Goal: Task Accomplishment & Management: Use online tool/utility

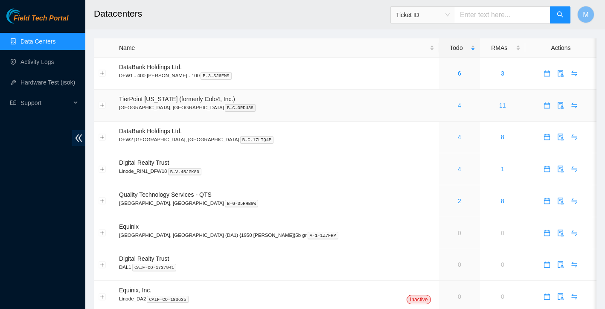
click at [458, 105] on link "4" at bounding box center [459, 105] width 3 height 7
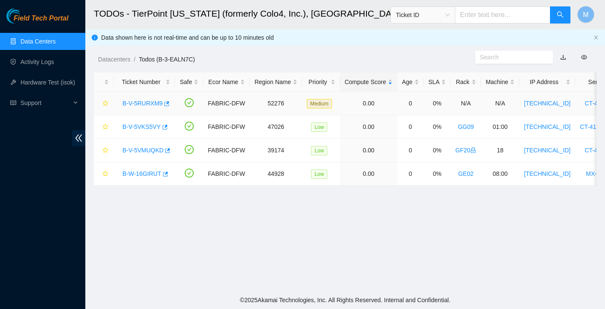
click at [147, 102] on link "B-V-5RURXM9" at bounding box center [142, 103] width 40 height 7
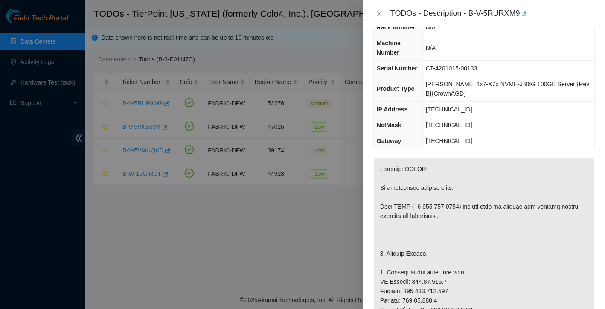
scroll to position [106, 0]
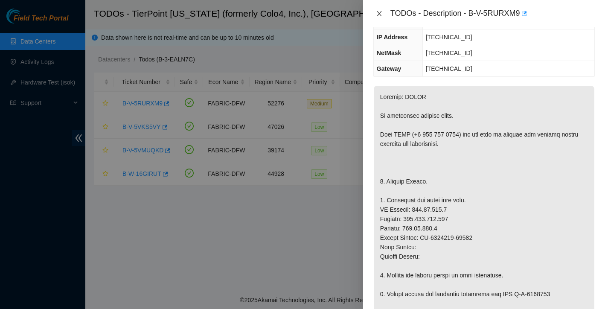
click at [378, 12] on icon "close" at bounding box center [379, 13] width 7 height 7
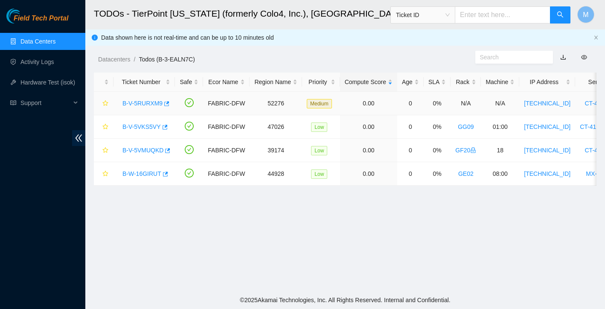
click at [149, 105] on link "B-V-5RURXM9" at bounding box center [142, 103] width 40 height 7
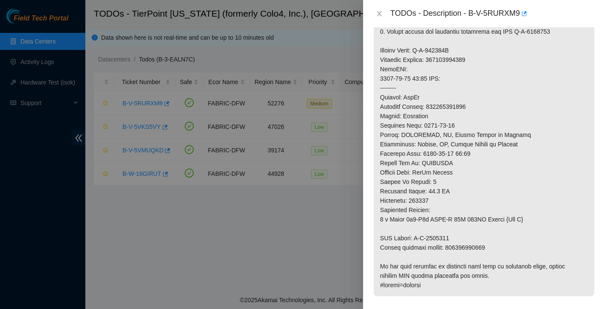
scroll to position [362, 0]
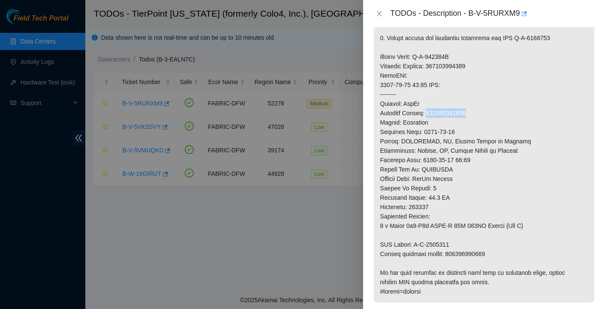
drag, startPoint x: 430, startPoint y: 113, endPoint x: 480, endPoint y: 114, distance: 49.5
click at [479, 114] on p at bounding box center [484, 66] width 221 height 473
copy p "417328426888"
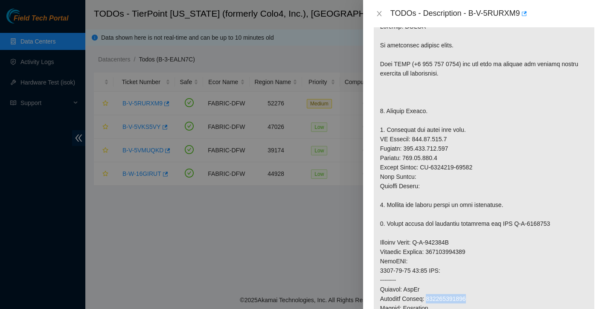
scroll to position [163, 0]
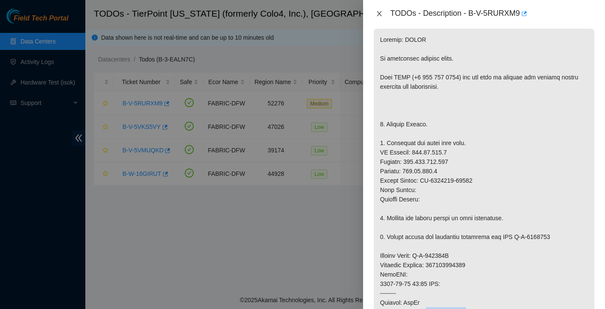
click at [382, 15] on icon "close" at bounding box center [379, 13] width 7 height 7
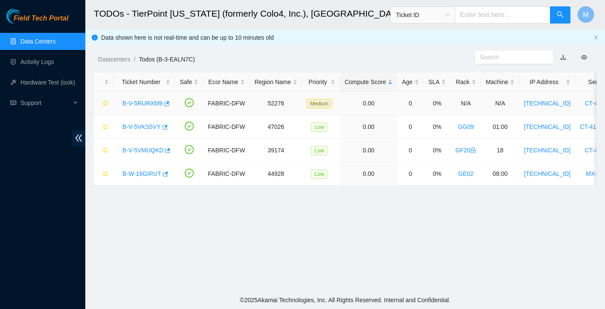
click at [156, 102] on link "B-V-5RURXM9" at bounding box center [142, 103] width 40 height 7
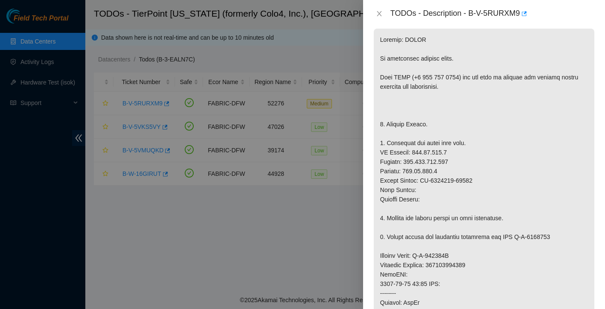
scroll to position [185, 0]
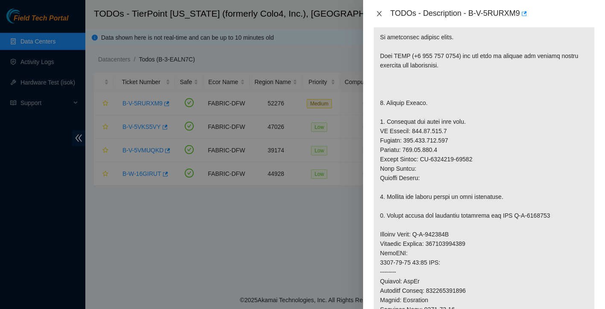
click at [377, 17] on button "Close" at bounding box center [379, 14] width 12 height 8
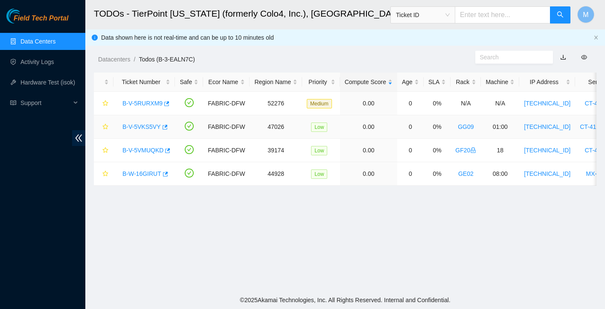
click at [145, 126] on link "B-V-5VKS5VY" at bounding box center [141, 126] width 38 height 7
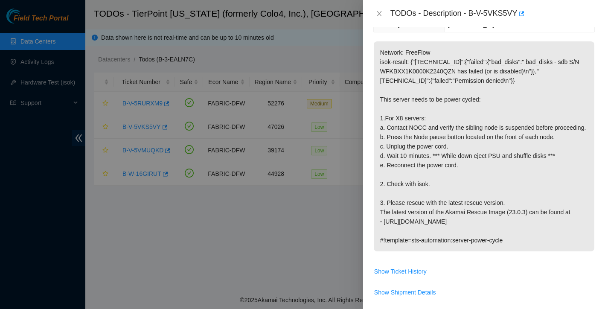
scroll to position [131, 0]
click at [379, 17] on icon "close" at bounding box center [379, 13] width 7 height 7
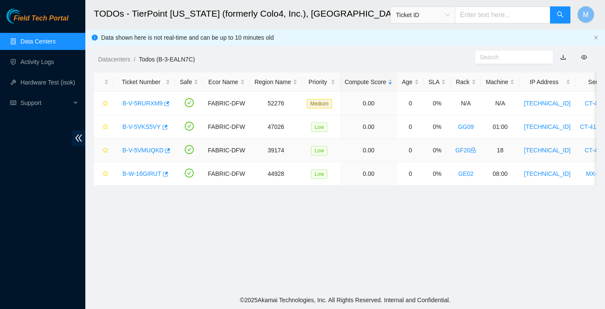
click at [143, 149] on link "B-V-5VMUQKD" at bounding box center [142, 150] width 41 height 7
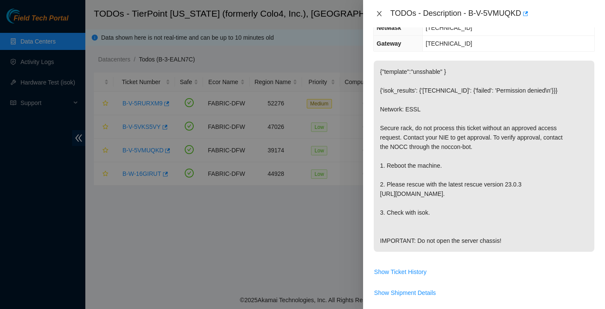
click at [381, 14] on icon "close" at bounding box center [379, 13] width 7 height 7
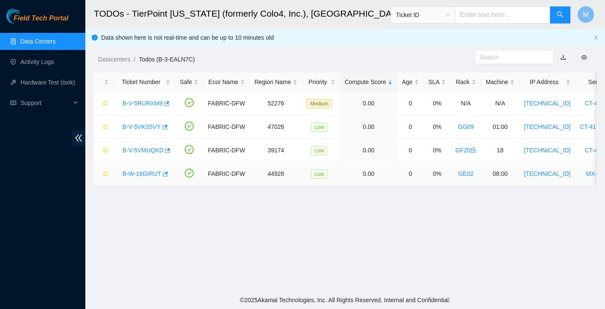
click at [145, 175] on link "B-W-16GIRUT" at bounding box center [141, 173] width 39 height 7
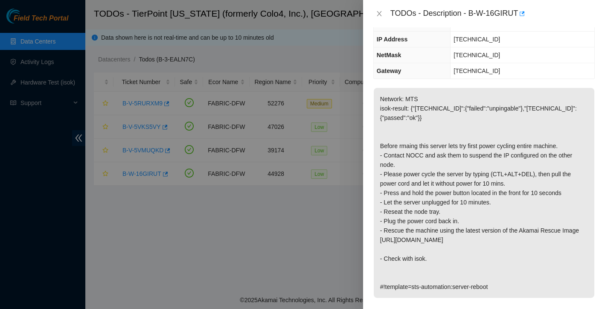
scroll to position [72, 0]
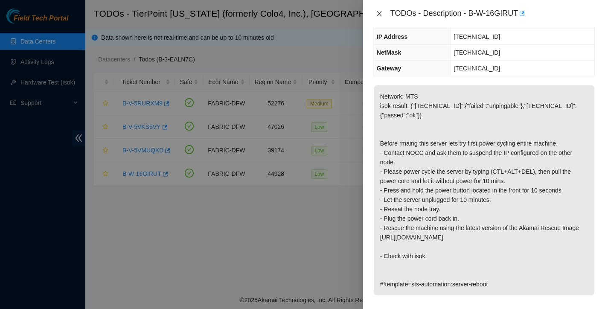
click at [384, 12] on button "Close" at bounding box center [379, 14] width 12 height 8
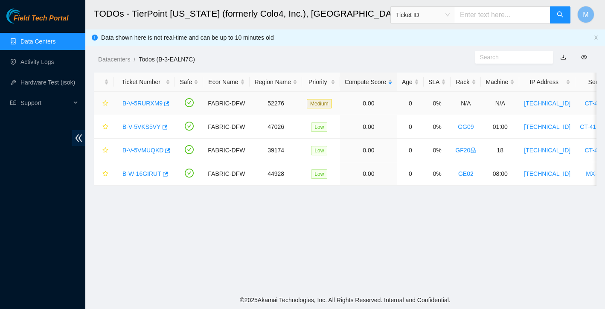
click at [150, 103] on link "B-V-5RURXM9" at bounding box center [142, 103] width 40 height 7
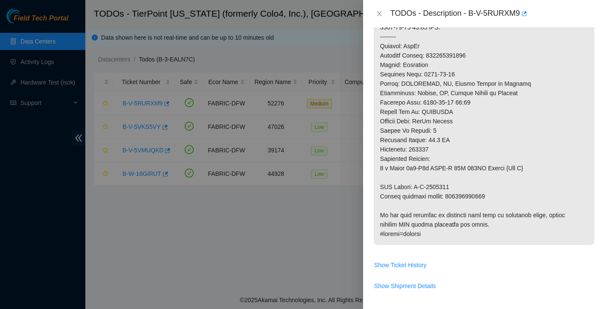
scroll to position [353, 0]
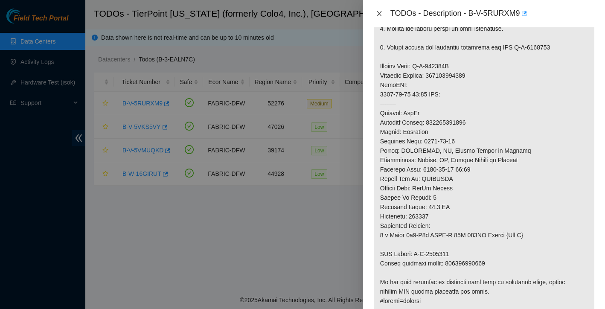
click at [381, 13] on icon "close" at bounding box center [379, 13] width 7 height 7
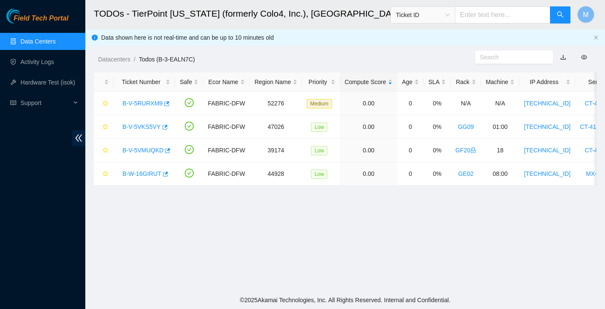
scroll to position [167, 0]
click at [147, 101] on link "B-V-5RURXM9" at bounding box center [142, 103] width 40 height 7
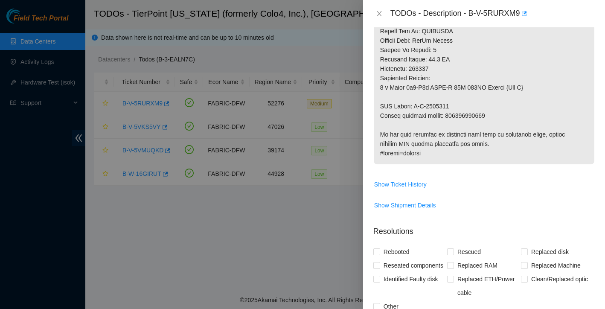
scroll to position [542, 0]
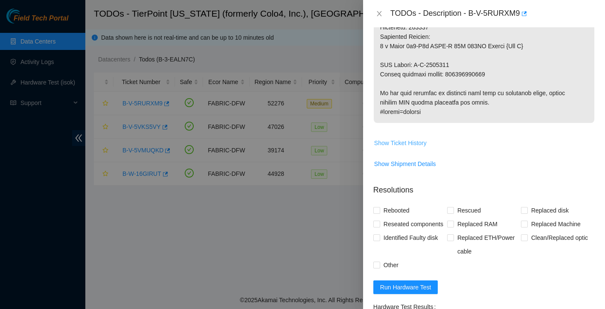
click at [400, 143] on span "Show Ticket History" at bounding box center [400, 142] width 52 height 9
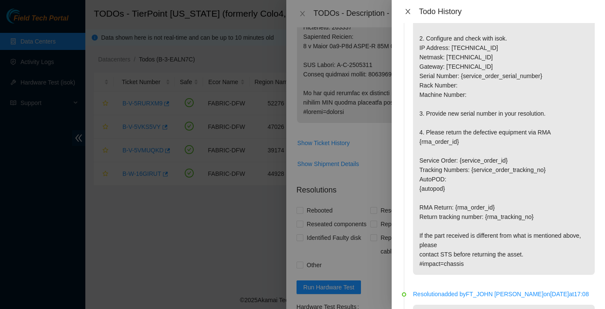
scroll to position [442, 0]
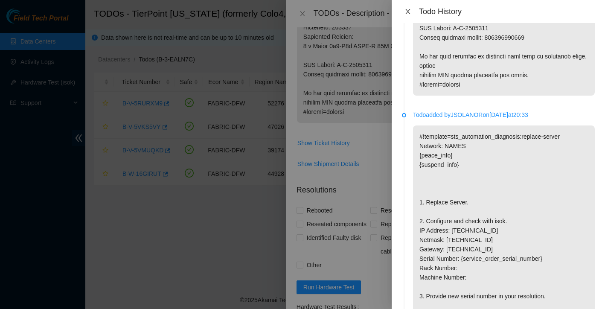
click at [408, 8] on icon "close" at bounding box center [407, 11] width 7 height 7
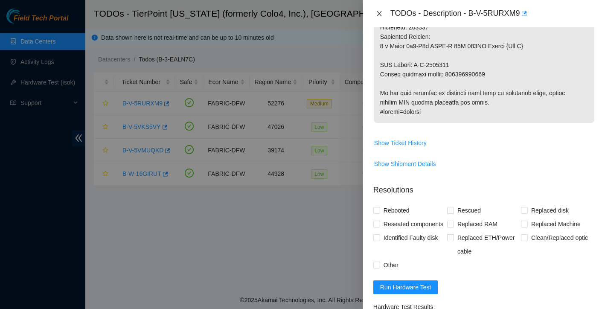
click at [381, 15] on icon "close" at bounding box center [379, 13] width 7 height 7
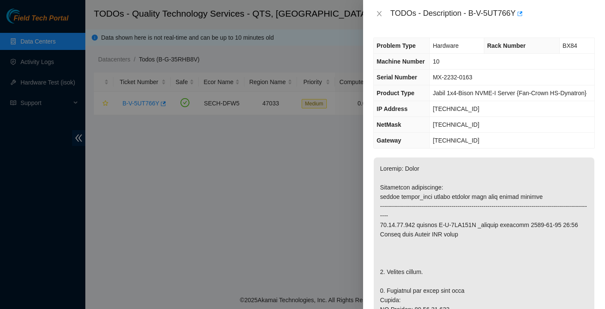
scroll to position [589, 0]
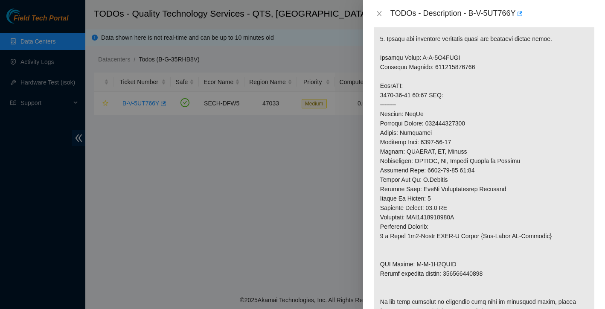
scroll to position [355, 0]
